Goal: Find specific page/section: Find specific page/section

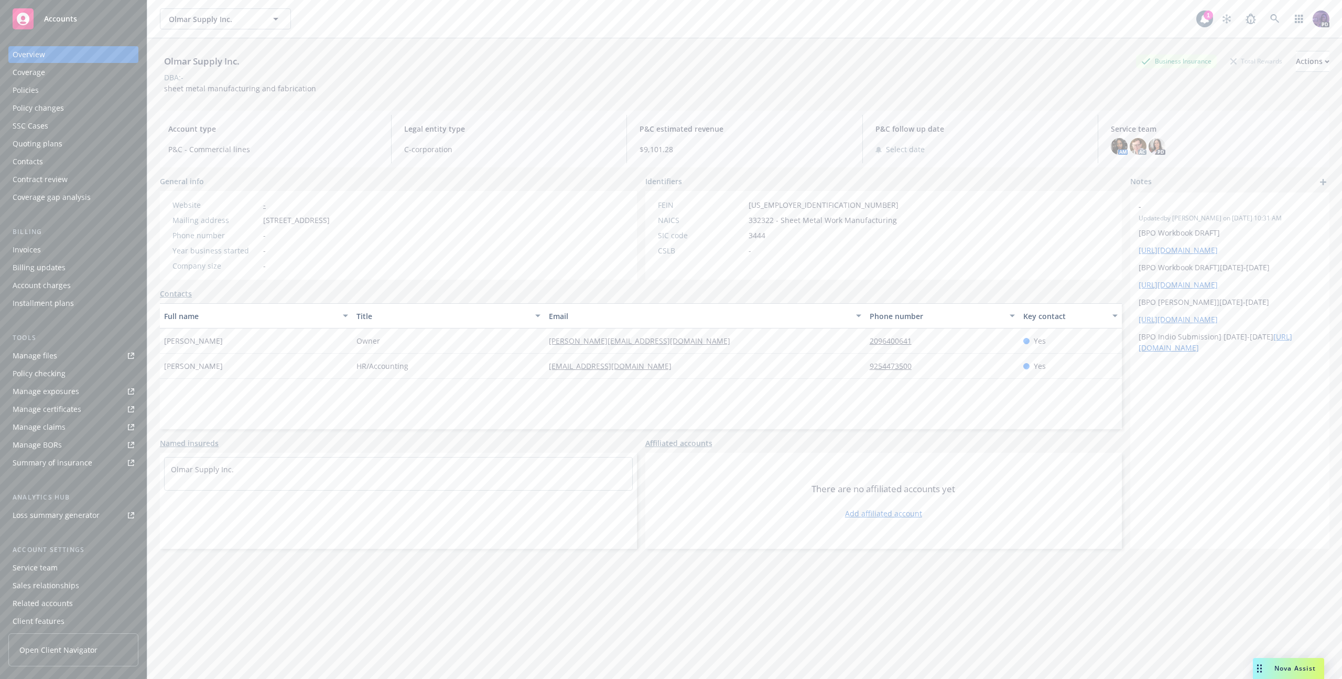
click at [337, 26] on div "Olmar Supply Inc. Olmar Supply Inc." at bounding box center [678, 18] width 1037 height 21
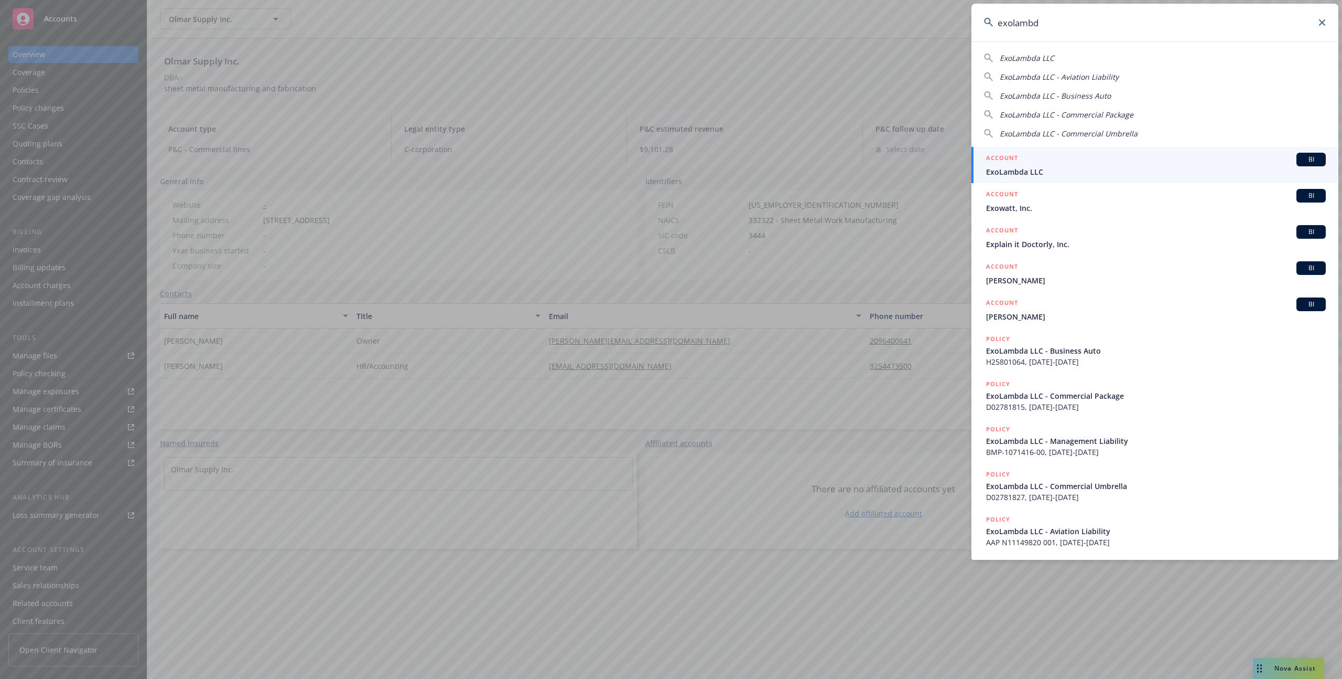
type input "exolambda"
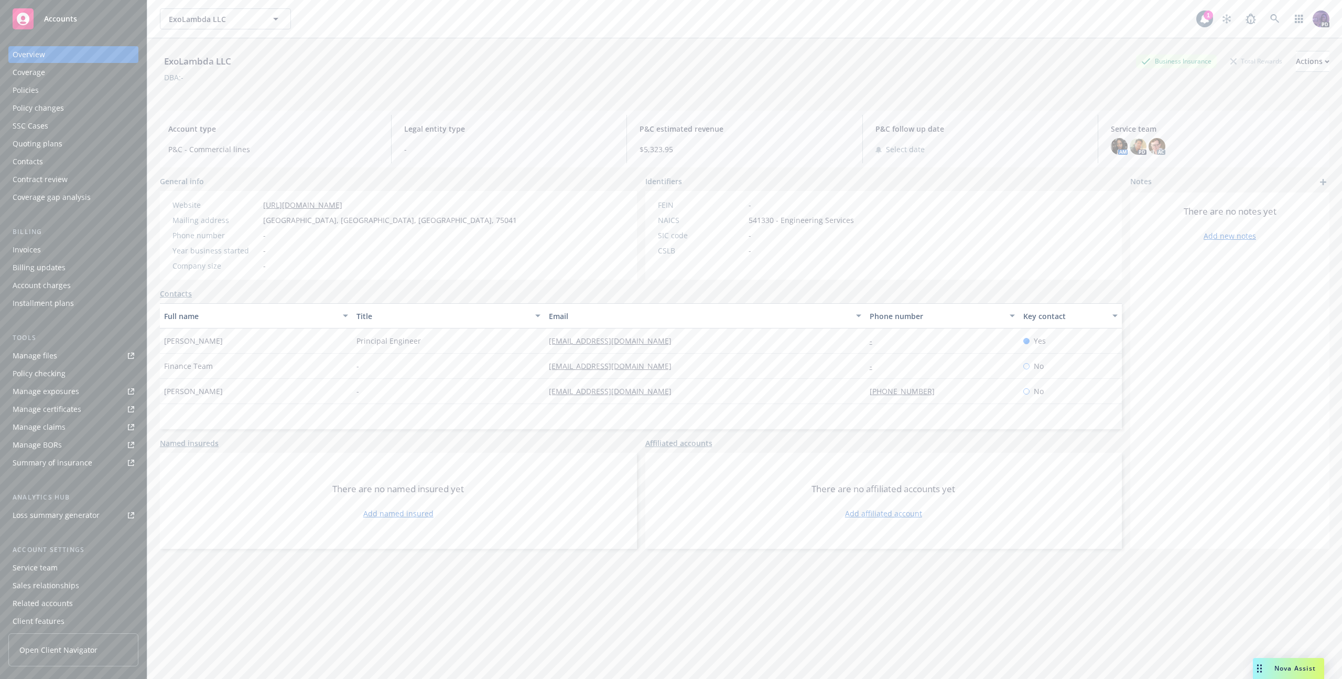
click at [34, 92] on div "Policies" at bounding box center [26, 90] width 26 height 17
